Goal: Task Accomplishment & Management: Use online tool/utility

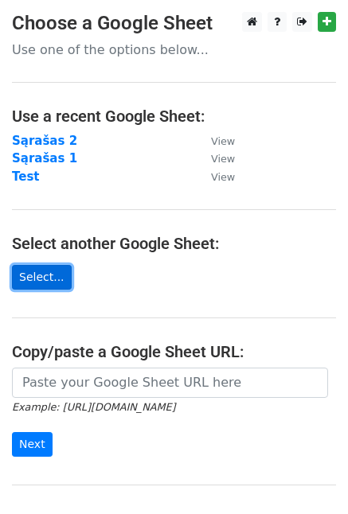
click at [47, 274] on link "Select..." at bounding box center [42, 277] width 60 height 25
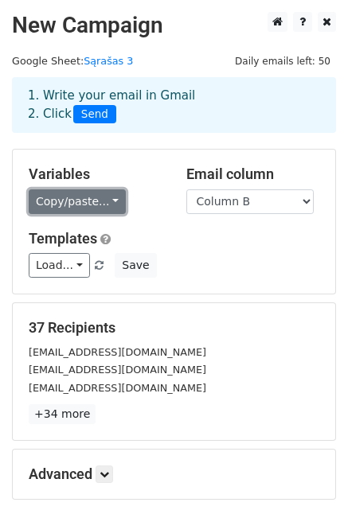
click at [111, 202] on link "Copy/paste..." at bounding box center [77, 201] width 97 height 25
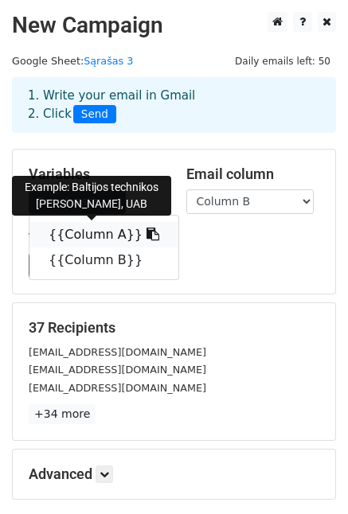
click at [146, 232] on icon at bounding box center [152, 233] width 13 height 13
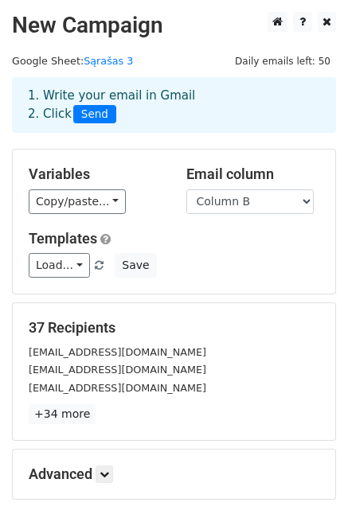
scroll to position [165, 0]
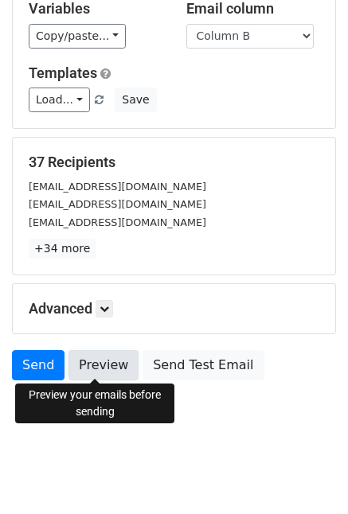
click at [92, 359] on link "Preview" at bounding box center [103, 365] width 70 height 30
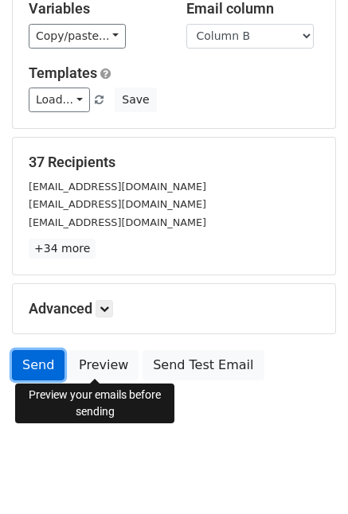
click at [32, 358] on link "Send" at bounding box center [38, 365] width 52 height 30
